Goal: Information Seeking & Learning: Learn about a topic

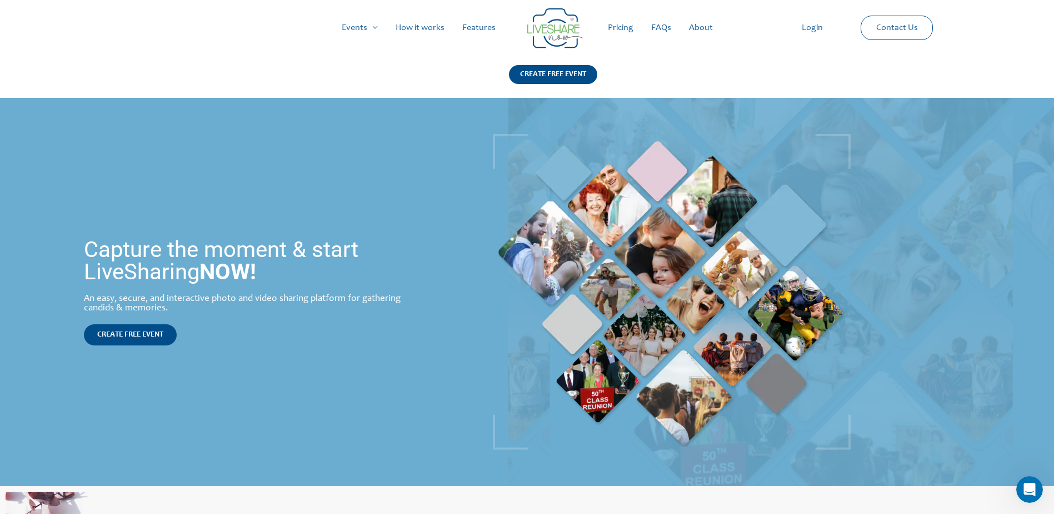
click at [630, 28] on link "Pricing" at bounding box center [620, 28] width 43 height 36
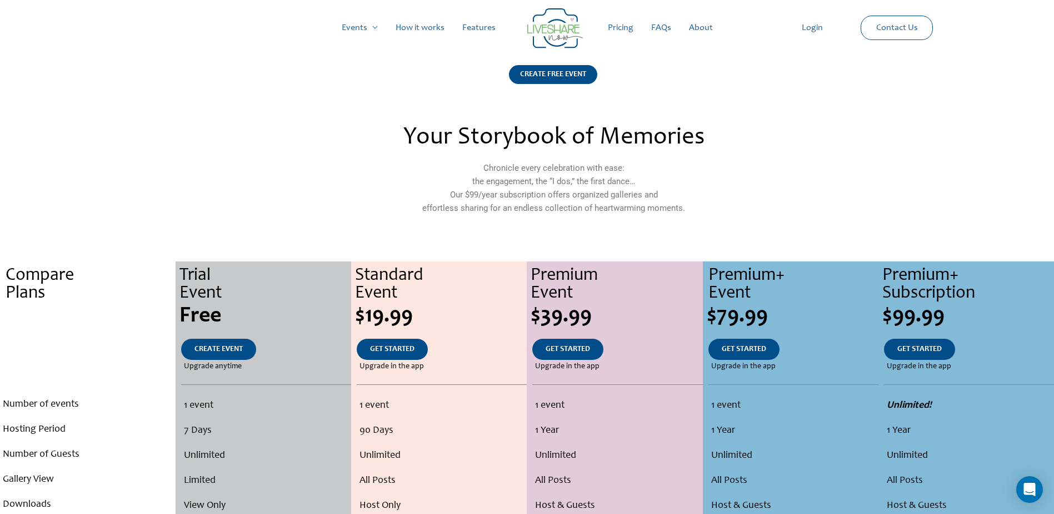
click at [400, 26] on link "How it works" at bounding box center [420, 28] width 67 height 36
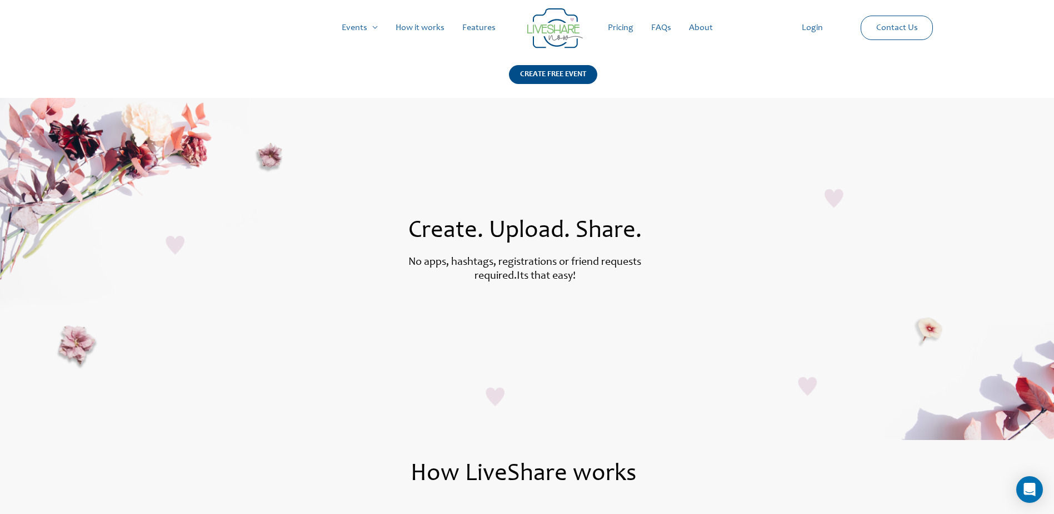
click at [618, 27] on link "Pricing" at bounding box center [620, 28] width 43 height 36
